Goal: Task Accomplishment & Management: Manage account settings

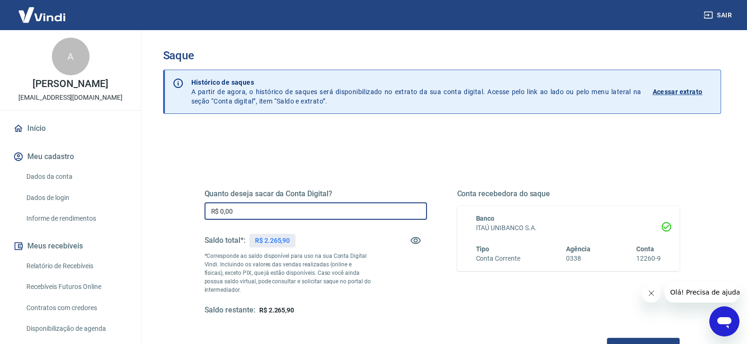
click at [292, 213] on input "R$ 0,00" at bounding box center [315, 211] width 222 height 17
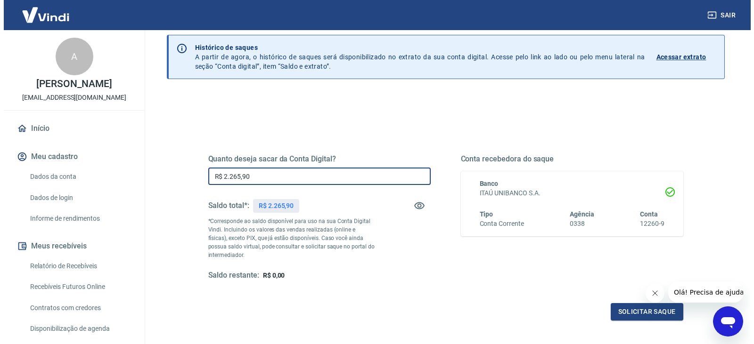
scroll to position [122, 0]
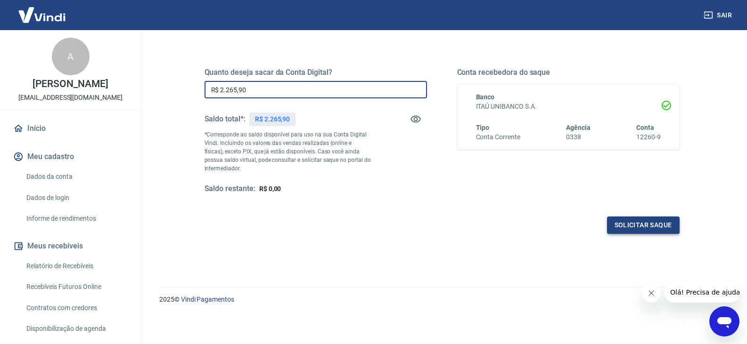
type input "R$ 2.265,90"
click at [648, 227] on button "Solicitar saque" at bounding box center [643, 225] width 73 height 17
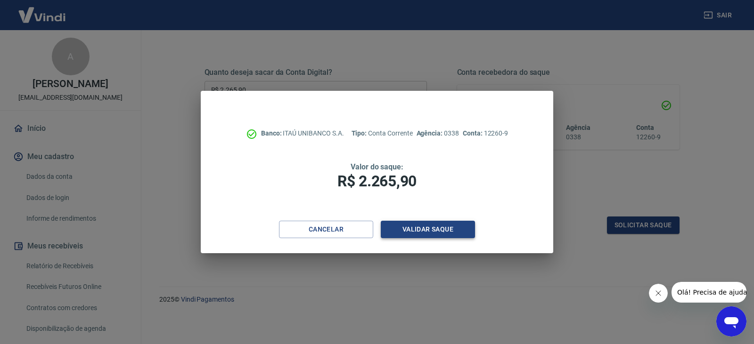
click at [430, 226] on button "Validar saque" at bounding box center [428, 229] width 94 height 17
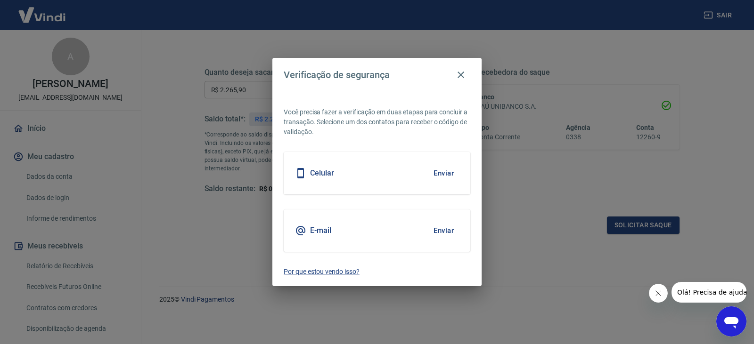
click at [448, 225] on button "Enviar" at bounding box center [443, 231] width 31 height 20
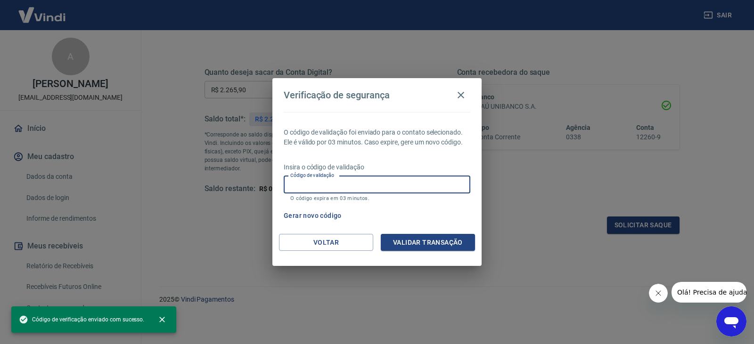
click at [388, 185] on input "Código de validação" at bounding box center [377, 184] width 187 height 17
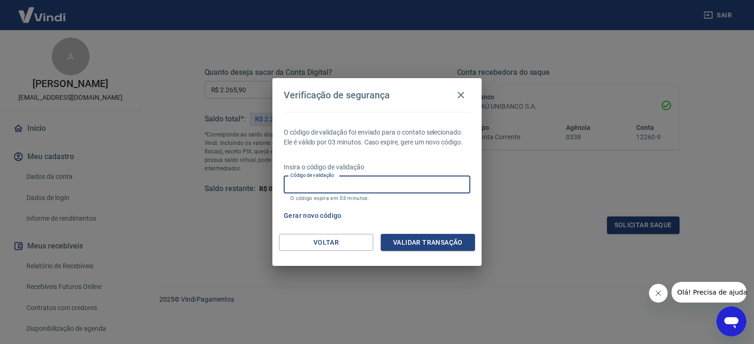
paste input "264716"
type input "264716"
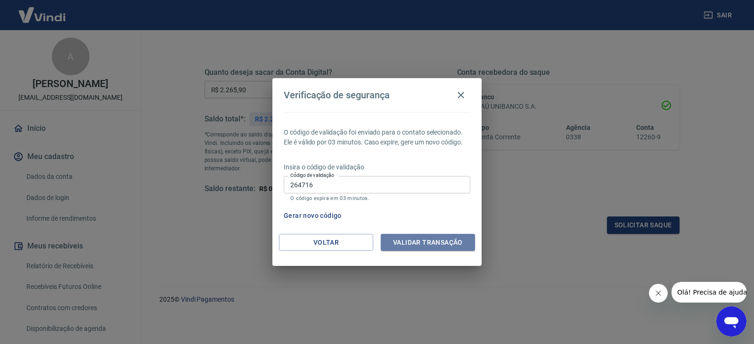
click at [445, 240] on button "Validar transação" at bounding box center [428, 242] width 94 height 17
